Goal: Find specific page/section

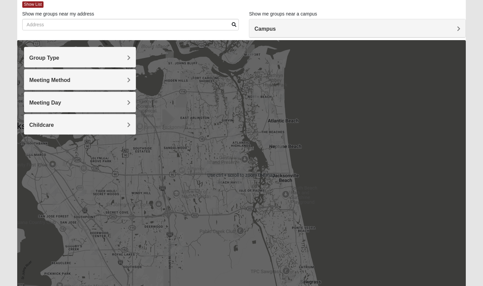
scroll to position [37, 0]
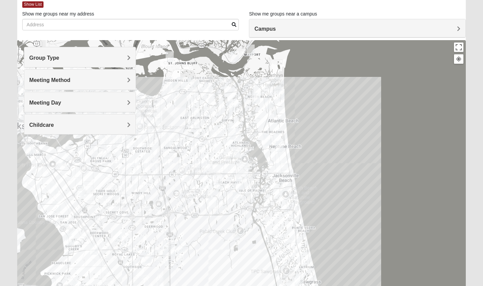
click at [133, 55] on div "Group Type" at bounding box center [80, 57] width 112 height 20
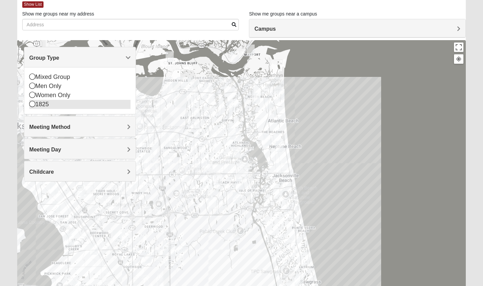
click at [43, 106] on div "1825" at bounding box center [80, 104] width 102 height 9
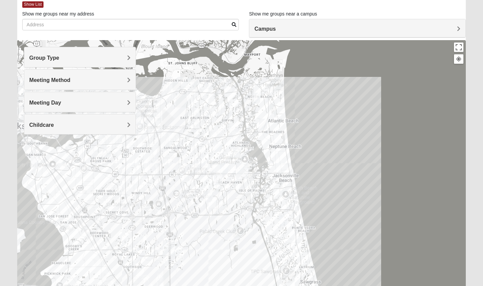
click at [71, 82] on span "Meeting Method" at bounding box center [49, 80] width 41 height 6
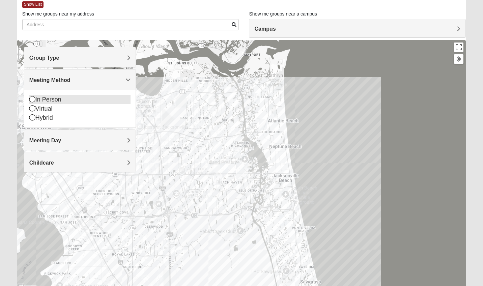
click at [52, 103] on div "In Person" at bounding box center [80, 99] width 102 height 9
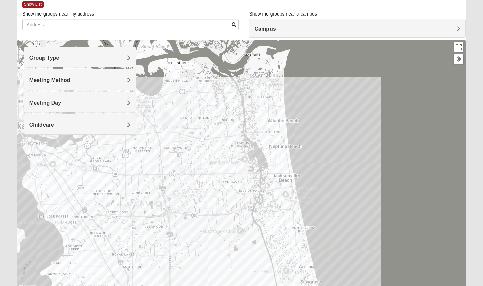
click at [61, 101] on span "Meeting Day" at bounding box center [45, 103] width 32 height 6
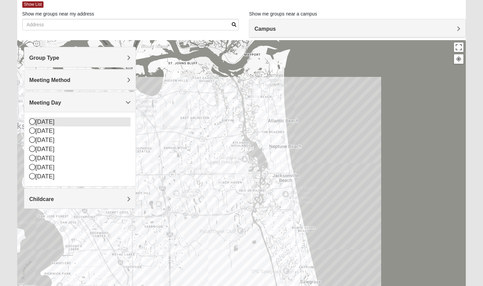
click at [64, 119] on div "[DATE]" at bounding box center [80, 121] width 102 height 9
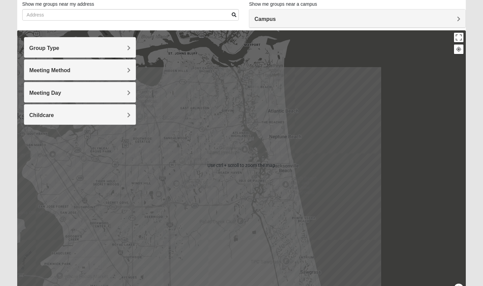
scroll to position [45, 0]
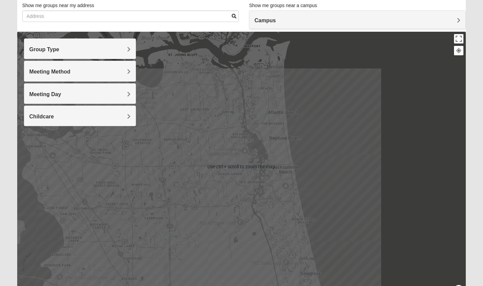
click at [357, 149] on div at bounding box center [241, 167] width 449 height 270
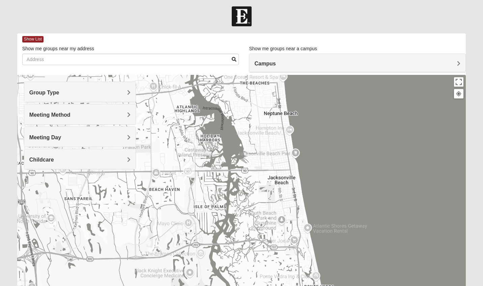
scroll to position [85, 0]
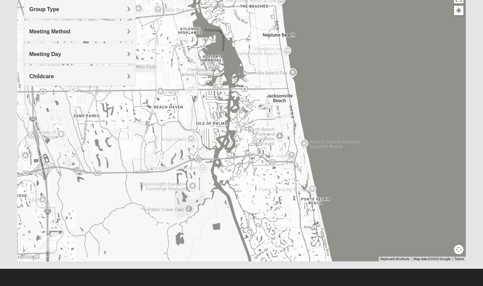
click at [71, 30] on span "Meeting Method" at bounding box center [49, 32] width 41 height 6
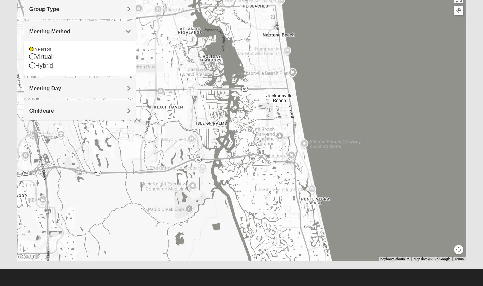
click at [59, 11] on span "Group Type" at bounding box center [44, 9] width 30 height 6
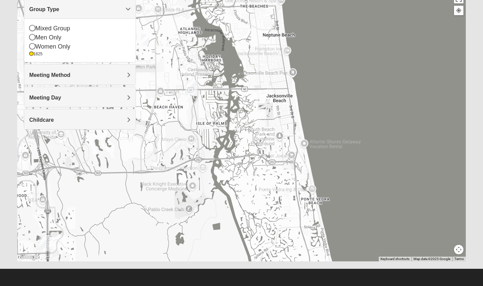
click at [61, 97] on span "Meeting Day" at bounding box center [45, 98] width 32 height 6
